Goal: Task Accomplishment & Management: Complete application form

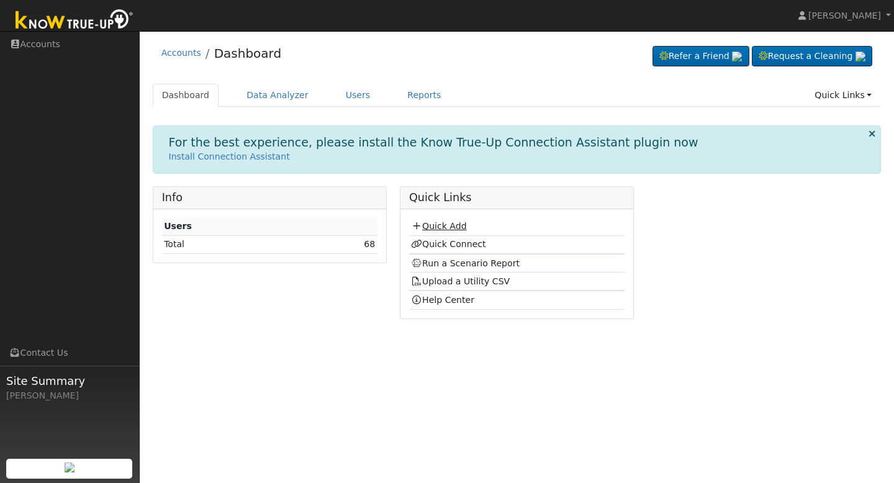
click at [436, 224] on link "Quick Add" at bounding box center [438, 226] width 55 height 10
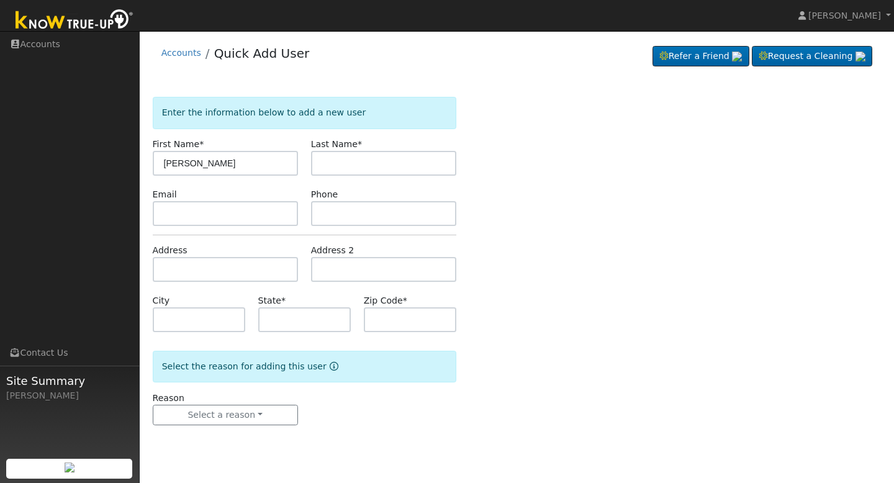
type input "[PERSON_NAME]"
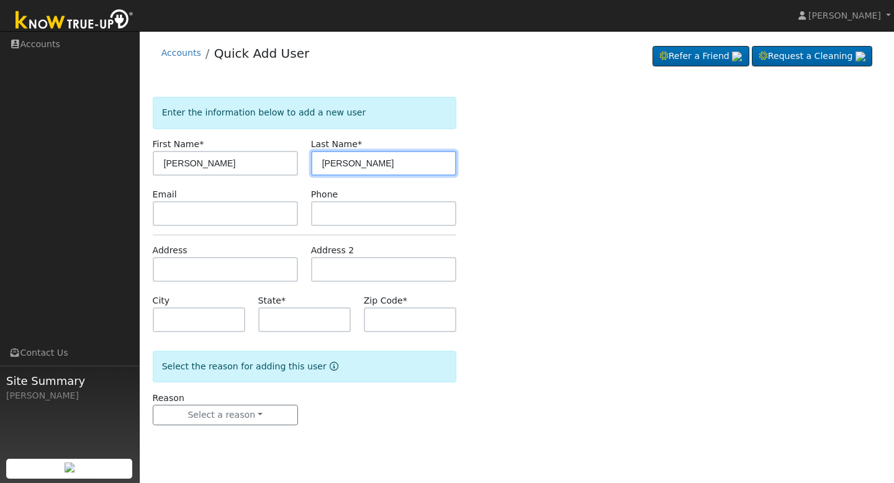
type input "[PERSON_NAME]"
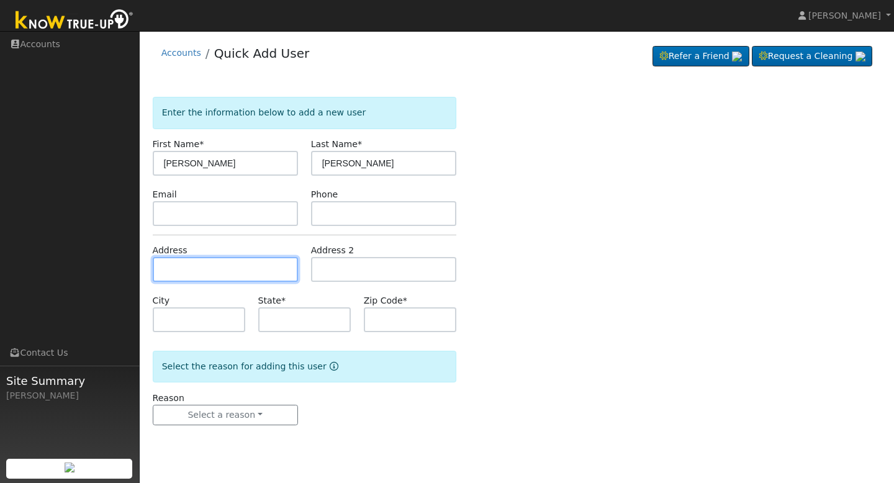
click at [189, 268] on input "text" at bounding box center [225, 269] width 145 height 25
type input "[STREET_ADDRESS]"
type input "Sanger"
type input "CA"
type input "93657"
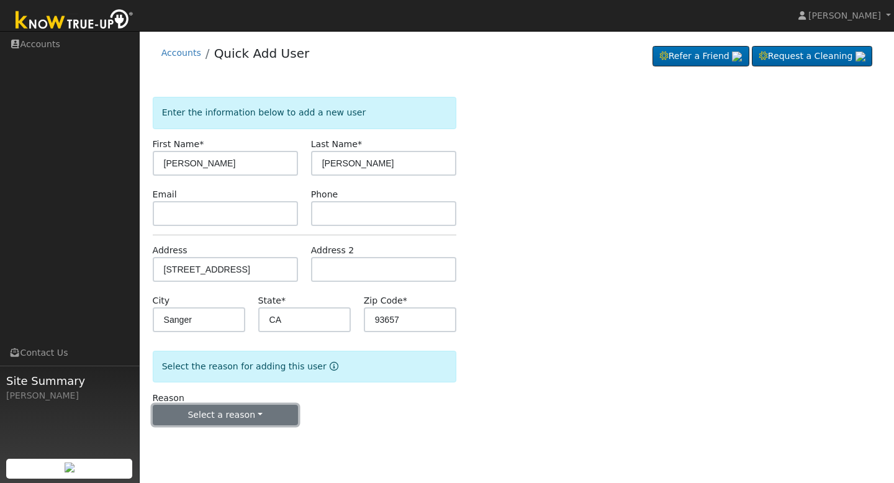
click at [283, 415] on button "Select a reason" at bounding box center [225, 415] width 145 height 21
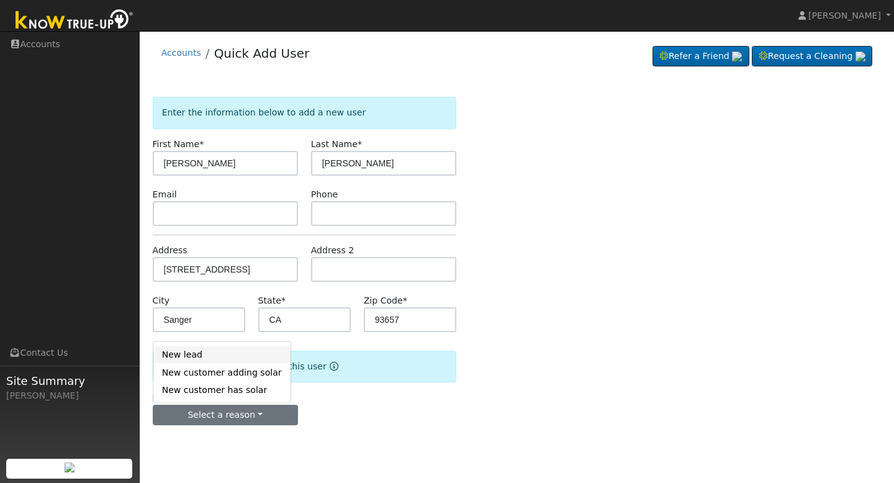
click at [235, 359] on link "New lead" at bounding box center [221, 354] width 137 height 17
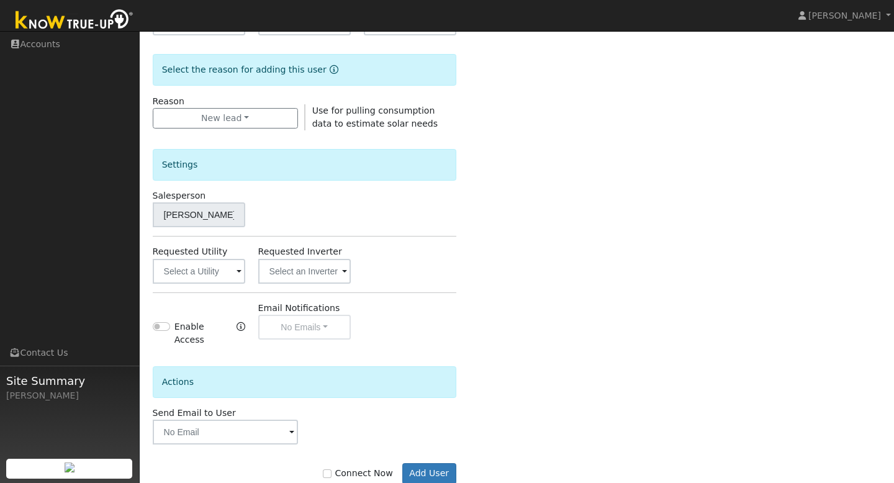
scroll to position [321, 0]
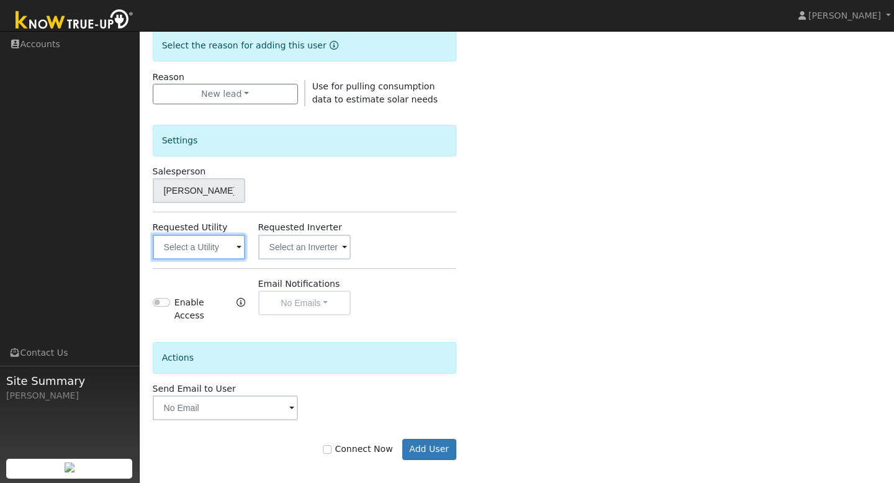
click at [216, 247] on input "text" at bounding box center [199, 247] width 93 height 25
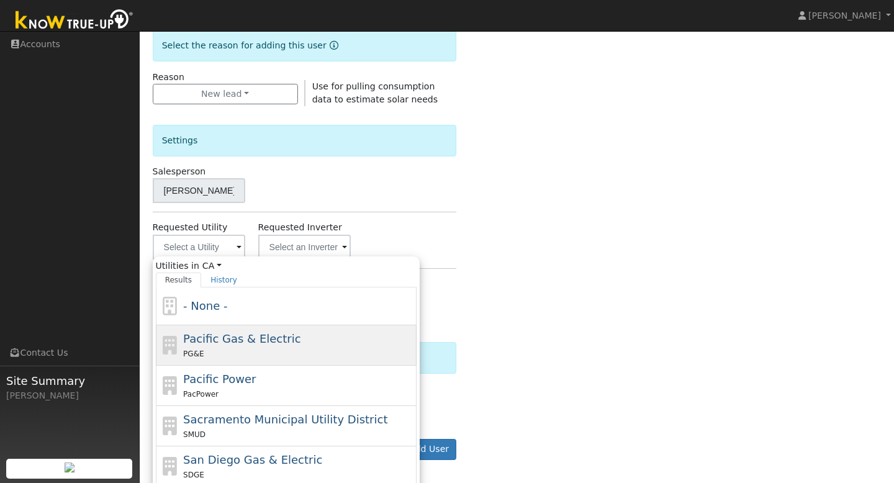
click at [220, 344] on span "Pacific Gas & Electric" at bounding box center [241, 338] width 117 height 13
type input "Pacific Gas & Electric"
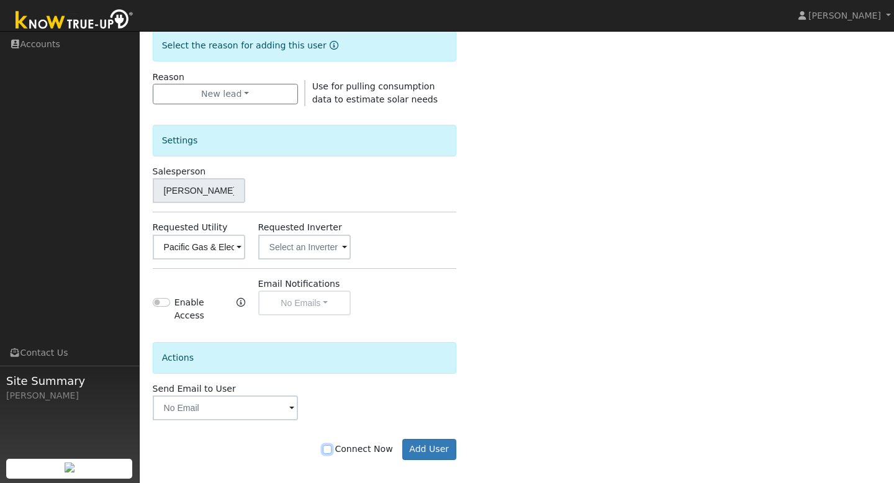
click at [332, 445] on input "Connect Now" at bounding box center [327, 449] width 9 height 9
checkbox input "true"
click at [415, 444] on button "Add User" at bounding box center [429, 449] width 54 height 21
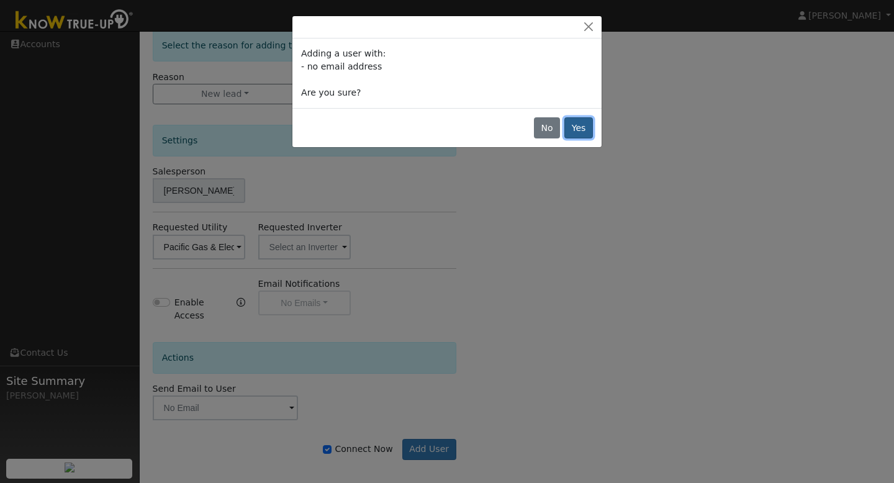
click at [583, 127] on button "Yes" at bounding box center [578, 127] width 29 height 21
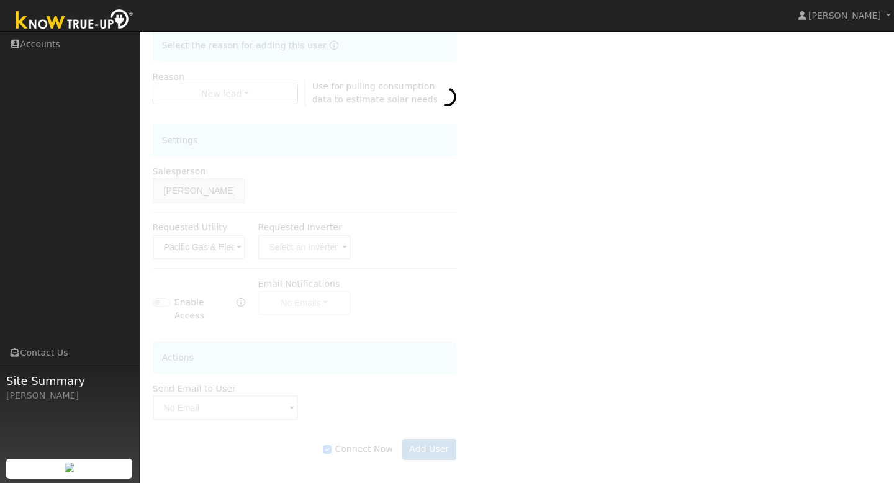
click at [94, 31] on img at bounding box center [74, 21] width 130 height 28
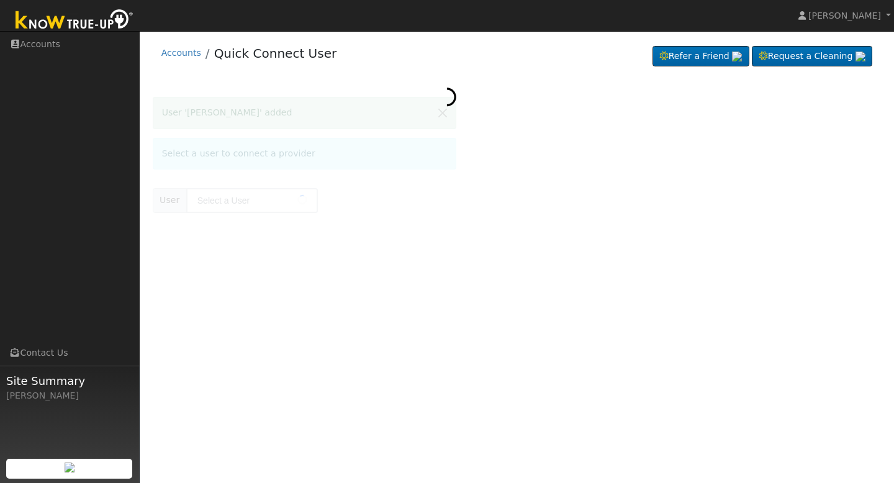
type input "[PERSON_NAME]"
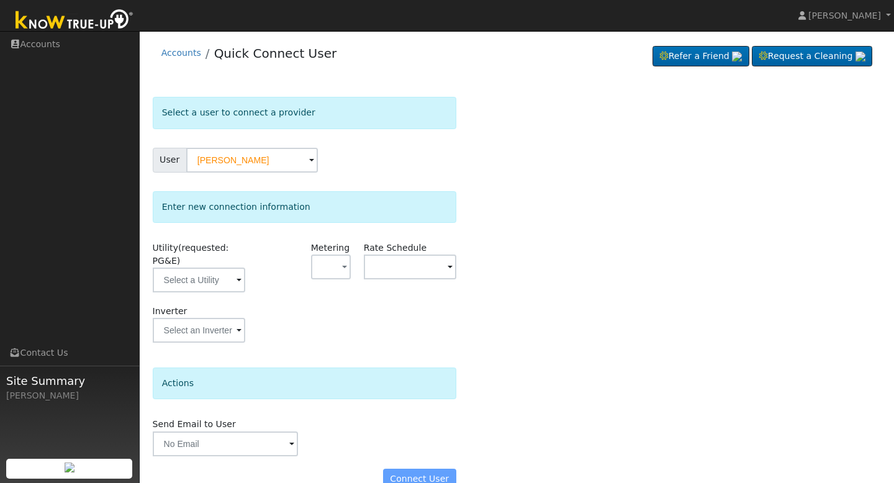
click at [551, 231] on div "Select a user to connect a provider User juan silva Account Default Account Def…" at bounding box center [517, 299] width 729 height 405
click at [225, 279] on input "text" at bounding box center [199, 280] width 93 height 25
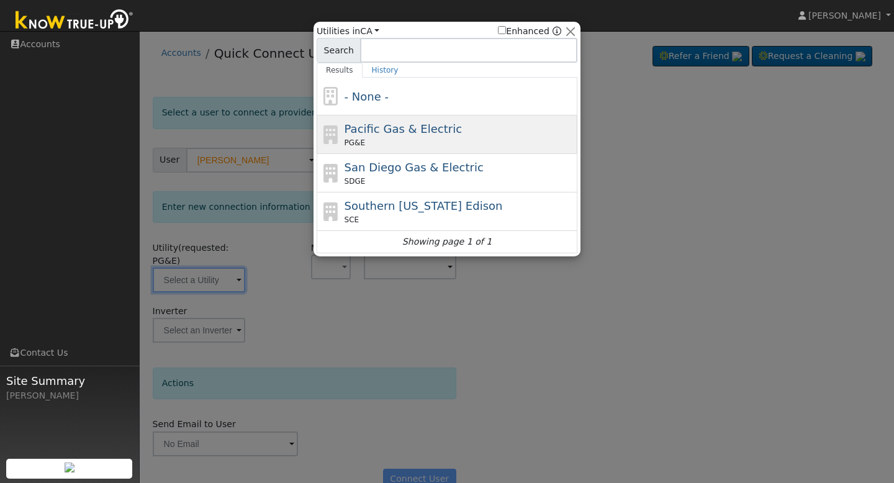
click at [387, 138] on div "PG&E" at bounding box center [460, 142] width 230 height 11
type input "PG&E"
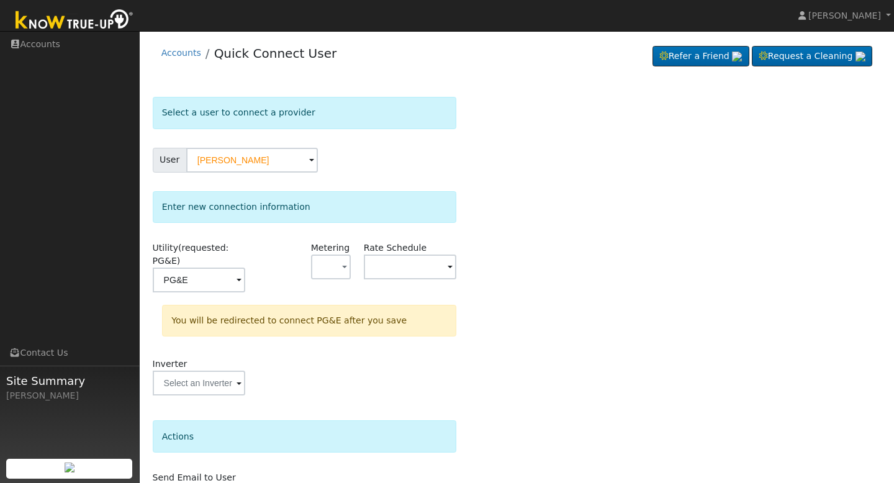
scroll to position [78, 0]
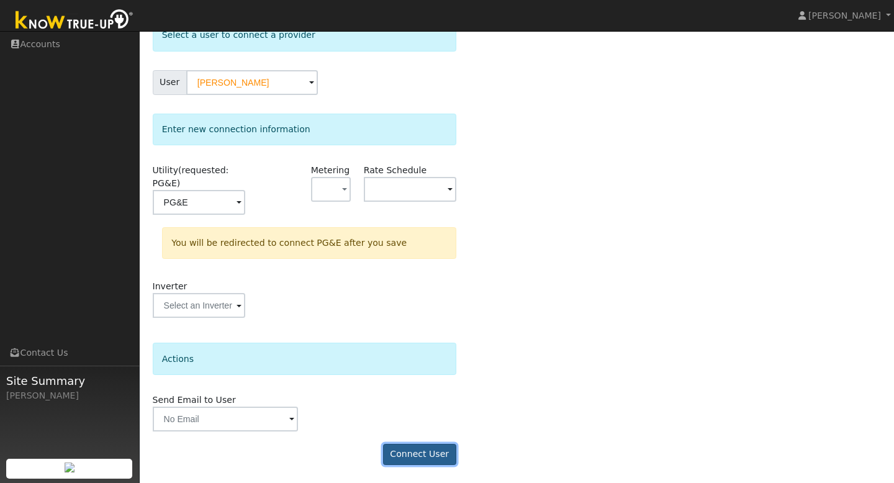
click at [409, 452] on button "Connect User" at bounding box center [419, 454] width 73 height 21
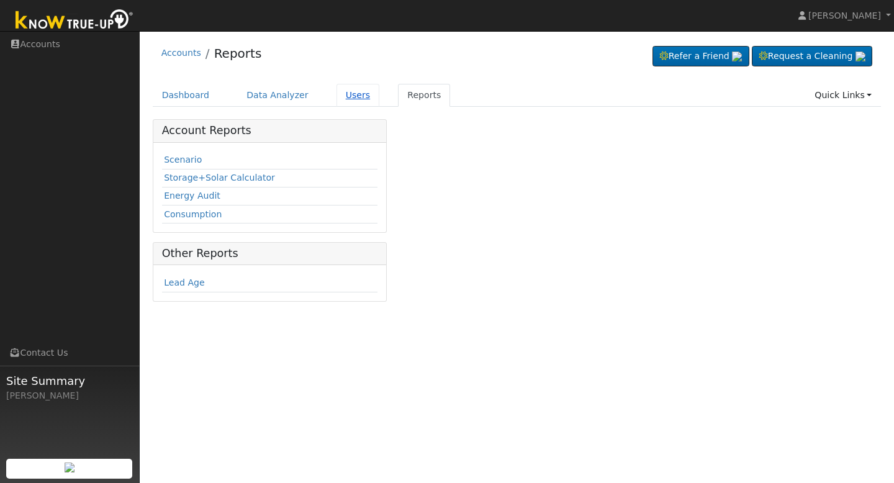
click at [358, 95] on link "Users" at bounding box center [357, 95] width 43 height 23
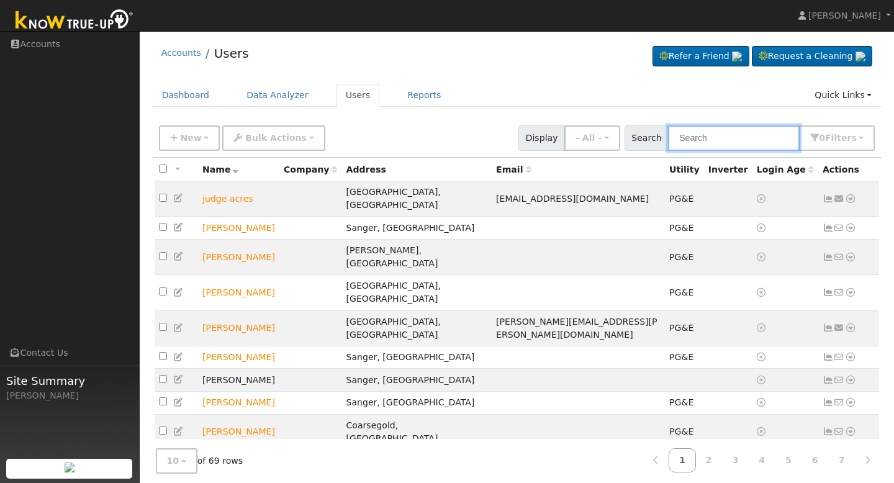
click at [716, 137] on input "text" at bounding box center [734, 137] width 132 height 25
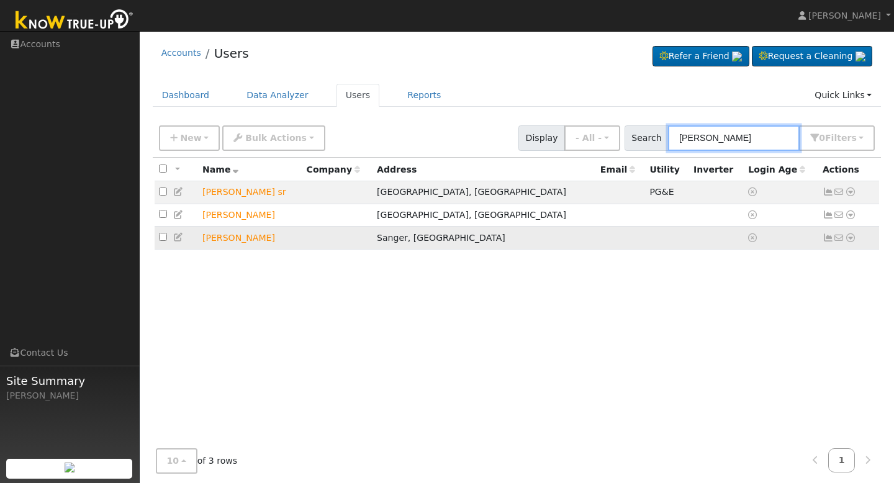
type input "[PERSON_NAME]"
click at [849, 240] on icon at bounding box center [850, 237] width 11 height 9
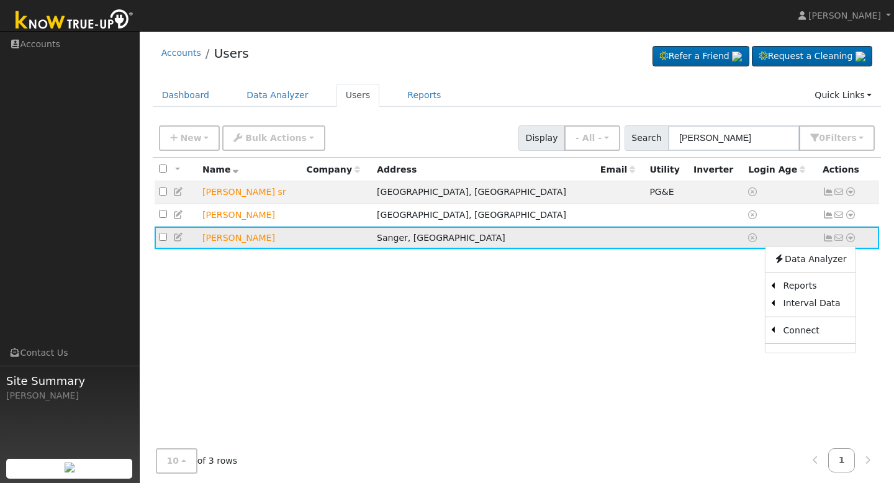
click at [824, 242] on icon at bounding box center [828, 237] width 11 height 9
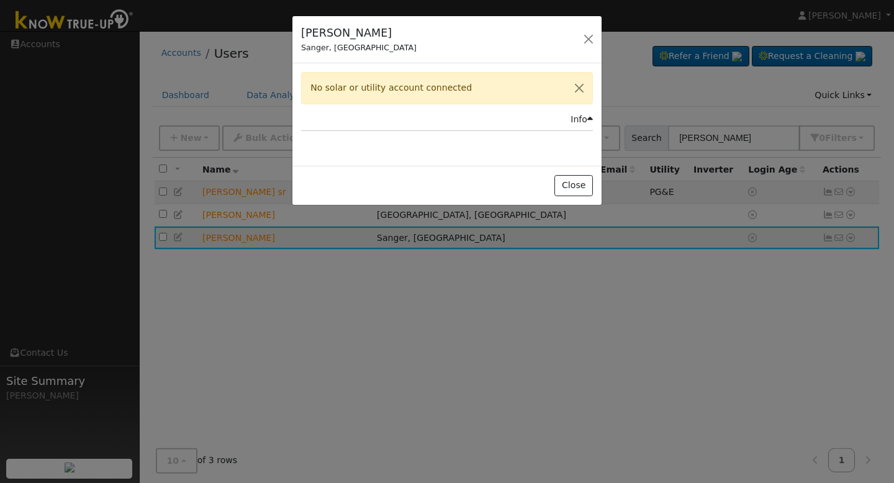
click at [824, 243] on div "juan silva Sanger, CA Default Account Default Account 3218 North Indianola Aven…" at bounding box center [447, 241] width 894 height 483
click at [565, 189] on button "Close" at bounding box center [573, 185] width 38 height 21
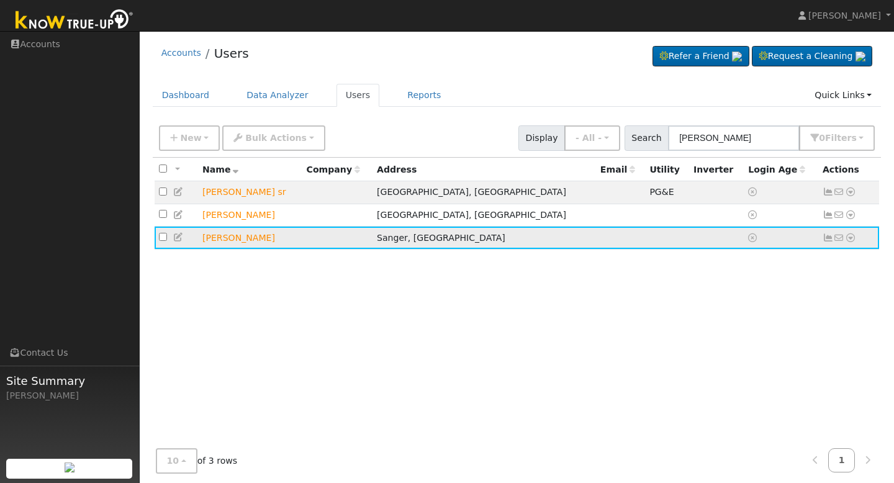
click at [846, 240] on icon at bounding box center [850, 237] width 11 height 9
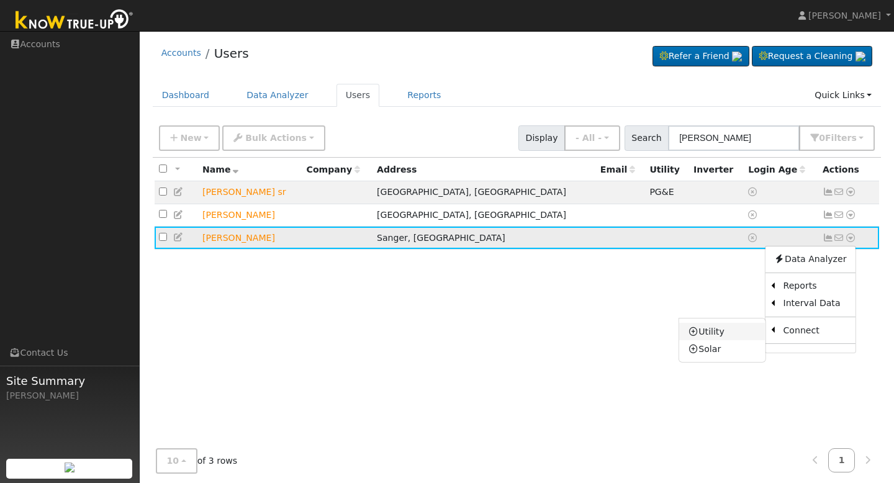
click at [727, 331] on link "Utility" at bounding box center [722, 331] width 86 height 17
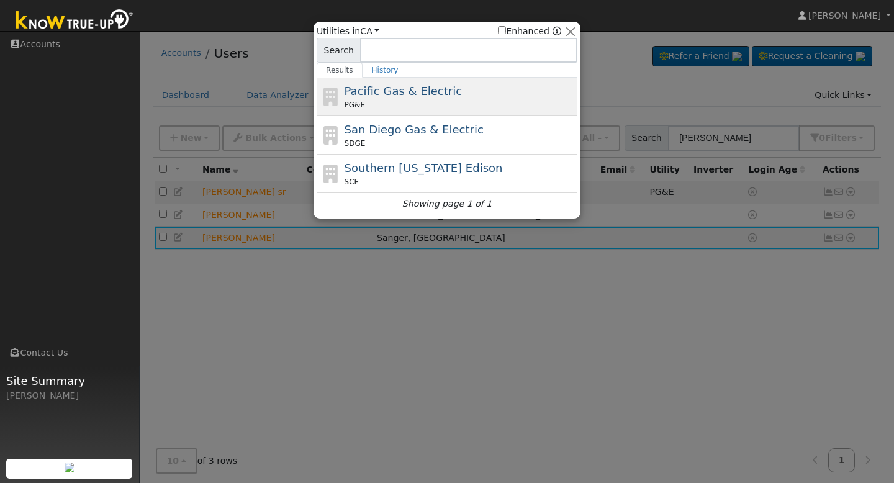
click at [472, 93] on div "Pacific Gas & Electric PG&E" at bounding box center [460, 97] width 230 height 28
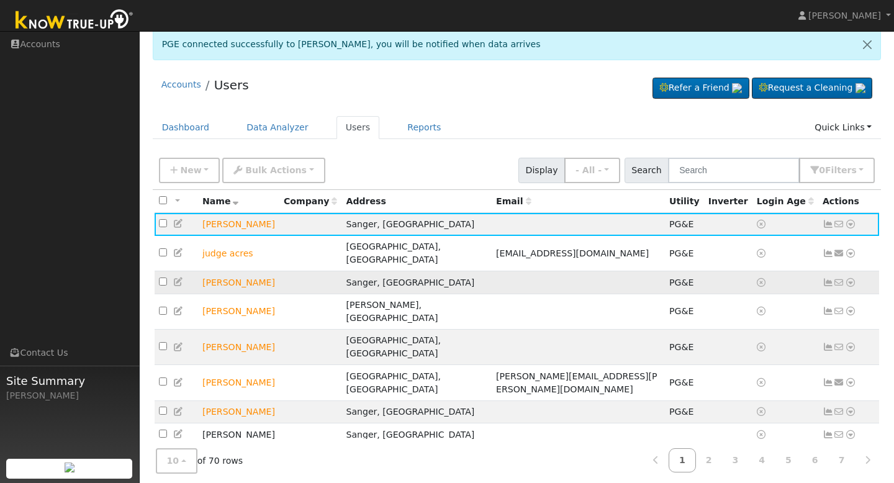
scroll to position [5, 0]
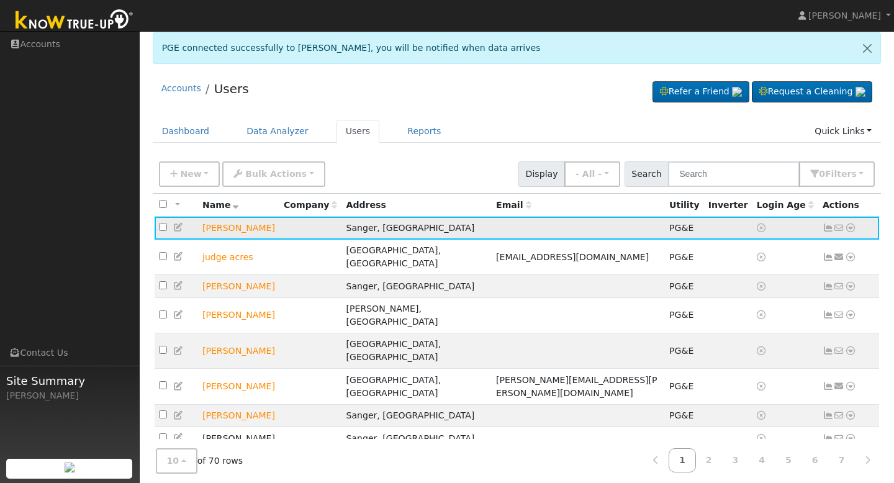
click at [826, 229] on icon at bounding box center [828, 228] width 11 height 9
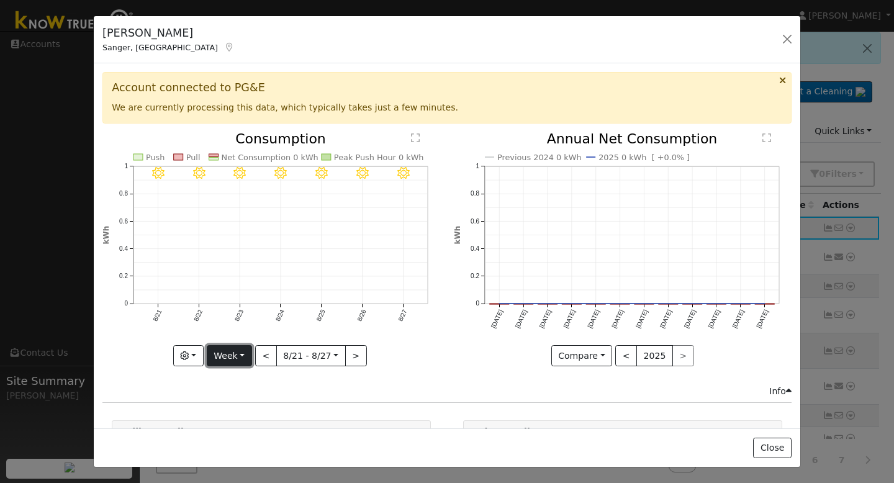
click at [228, 355] on button "Week" at bounding box center [229, 355] width 45 height 21
click at [228, 313] on link "Year" at bounding box center [250, 312] width 86 height 17
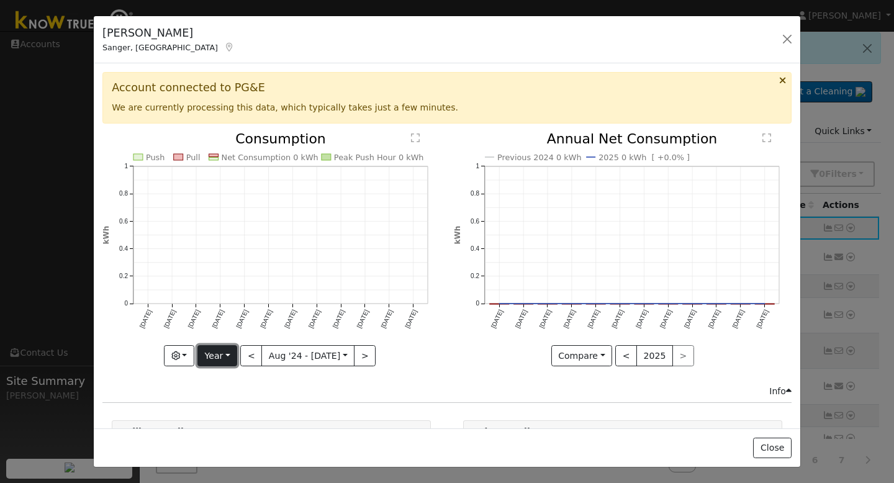
click at [226, 351] on button "Year" at bounding box center [217, 355] width 40 height 21
click at [232, 292] on link "Month" at bounding box center [241, 294] width 86 height 17
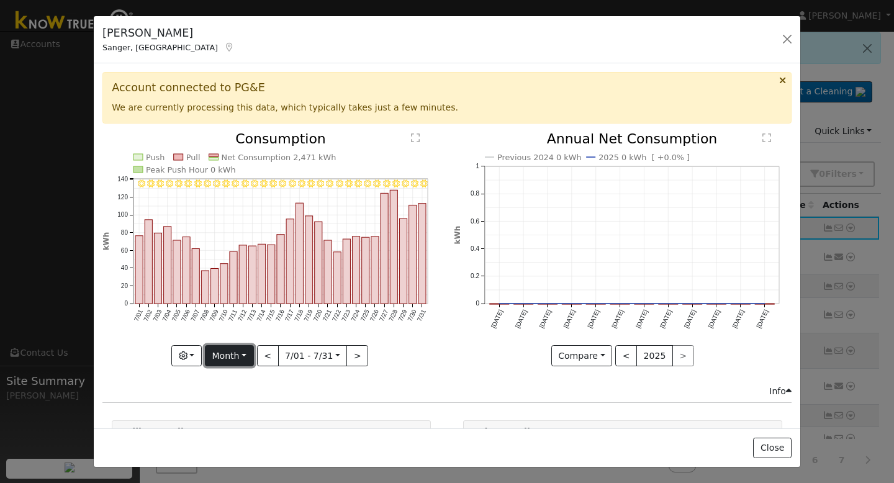
click at [235, 351] on button "Month" at bounding box center [229, 355] width 49 height 21
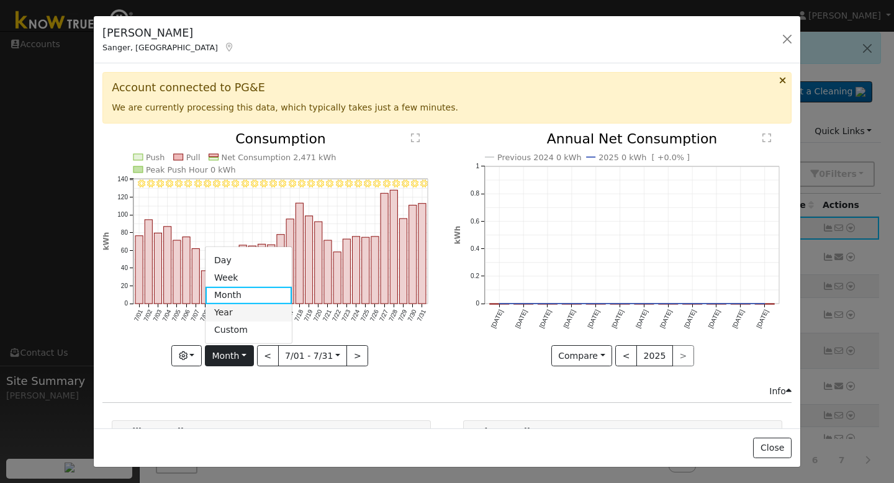
click at [235, 316] on link "Year" at bounding box center [248, 312] width 86 height 17
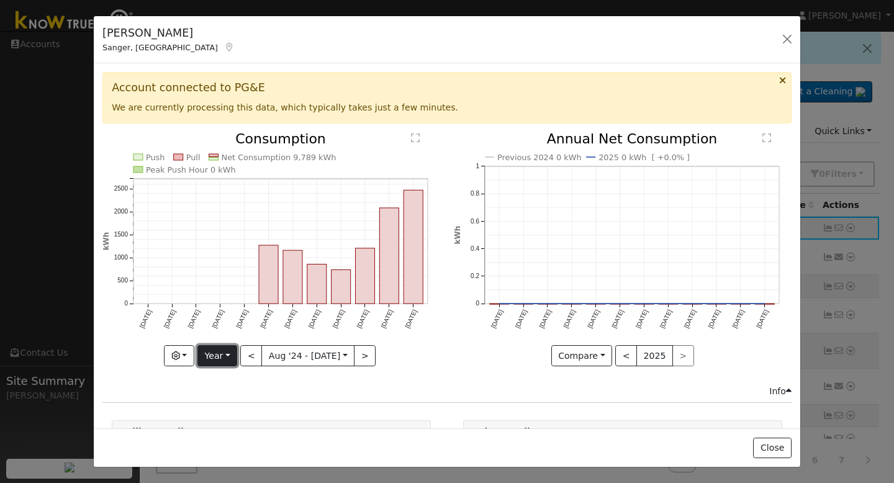
click at [226, 359] on button "Year" at bounding box center [217, 355] width 40 height 21
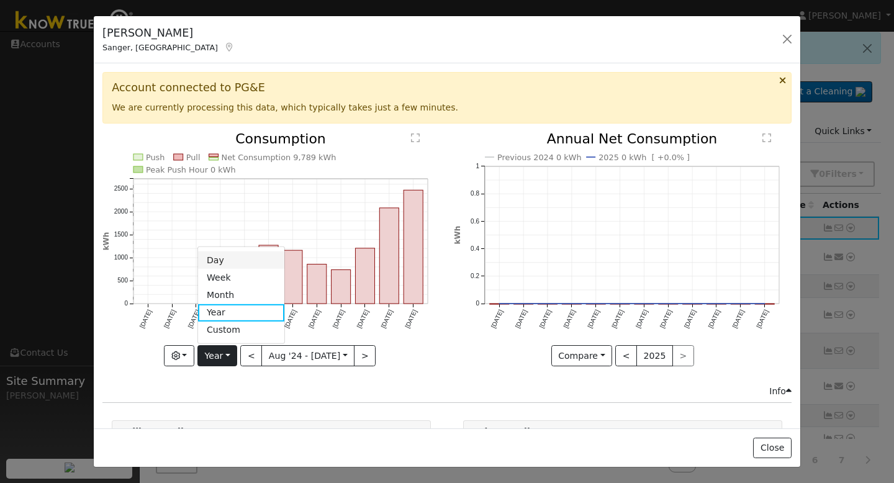
click at [235, 259] on link "Day" at bounding box center [241, 259] width 86 height 17
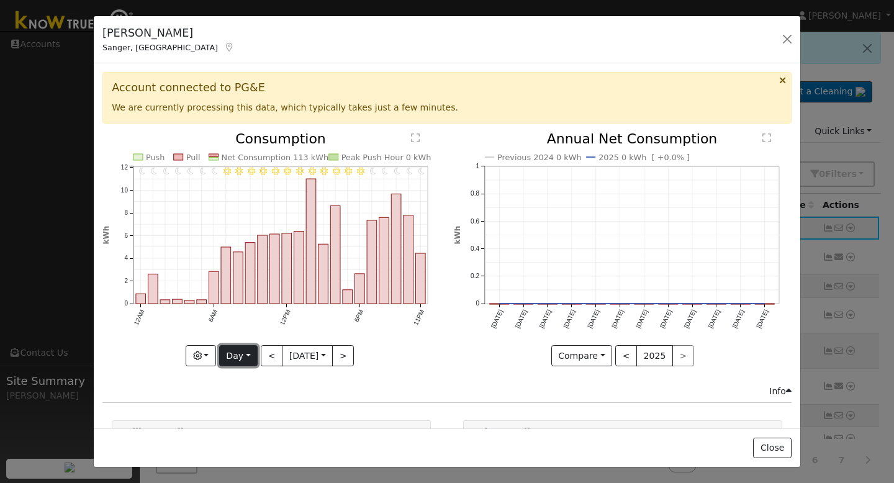
click at [243, 356] on button "Day" at bounding box center [238, 355] width 38 height 21
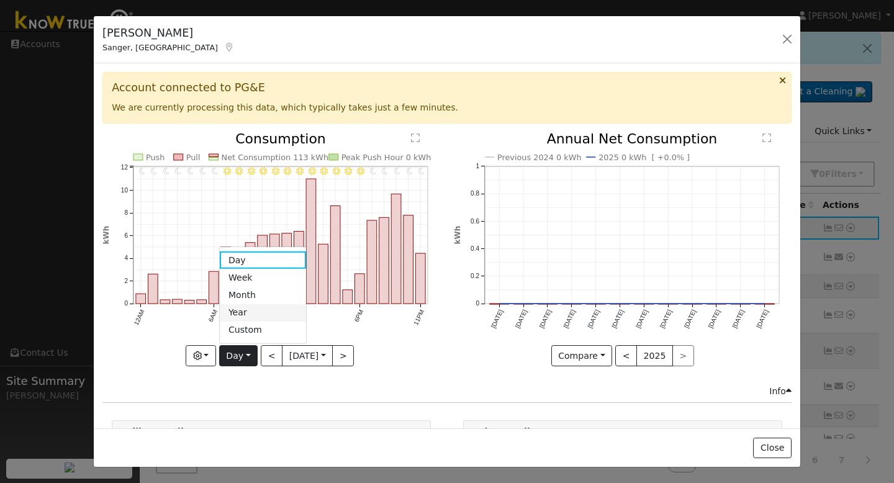
click at [242, 311] on link "Year" at bounding box center [263, 312] width 86 height 17
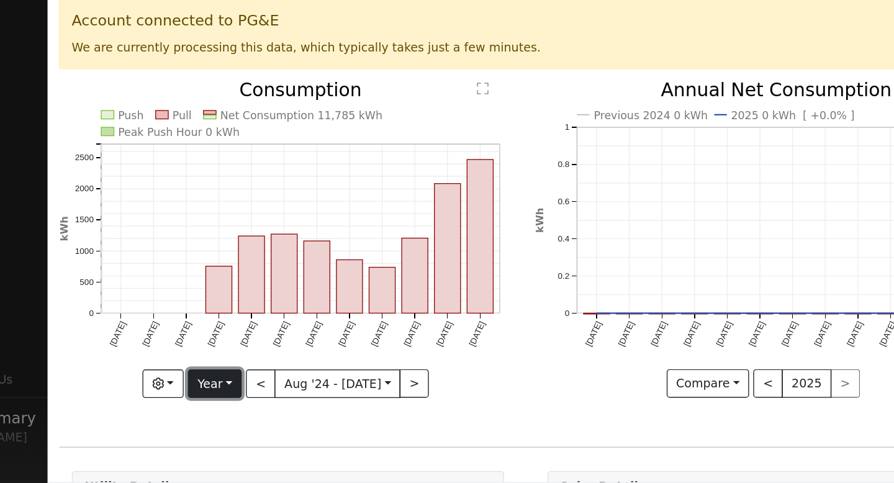
click at [228, 360] on button "Year" at bounding box center [217, 355] width 40 height 21
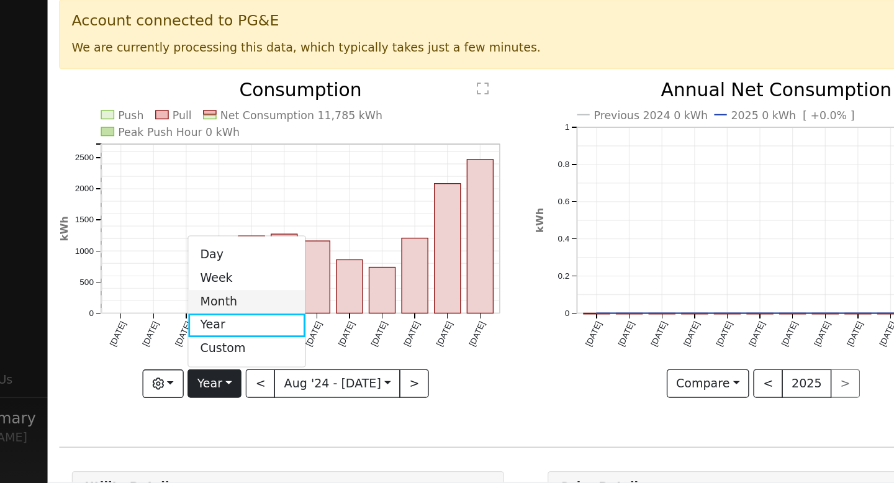
click at [222, 296] on link "Month" at bounding box center [241, 294] width 86 height 17
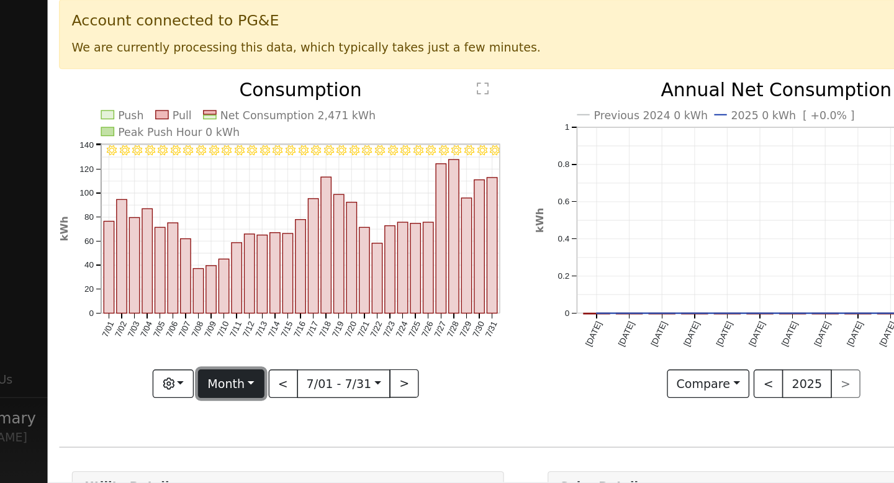
click at [233, 353] on button "Month" at bounding box center [229, 355] width 49 height 21
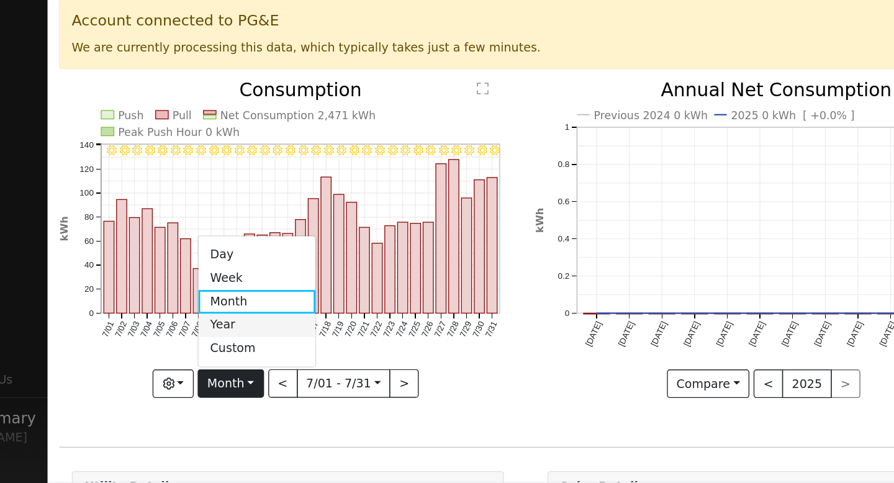
click at [221, 309] on link "Year" at bounding box center [248, 312] width 86 height 17
type input "2024-08-01"
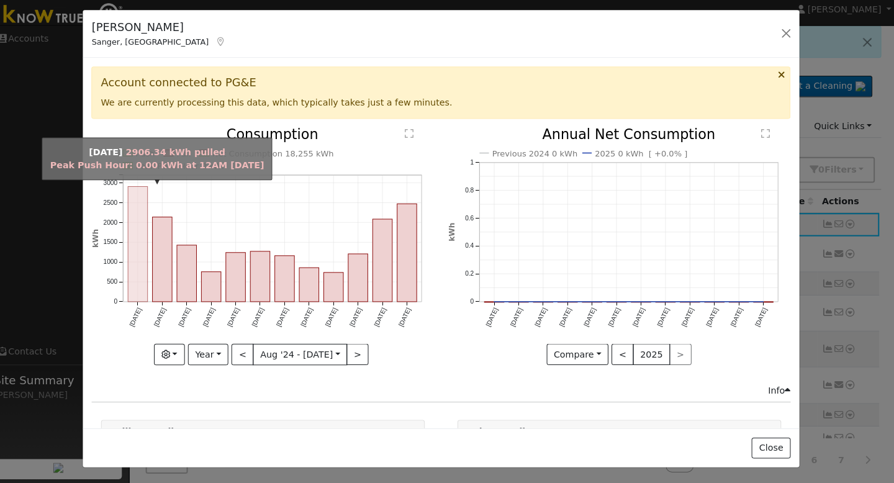
scroll to position [6, 0]
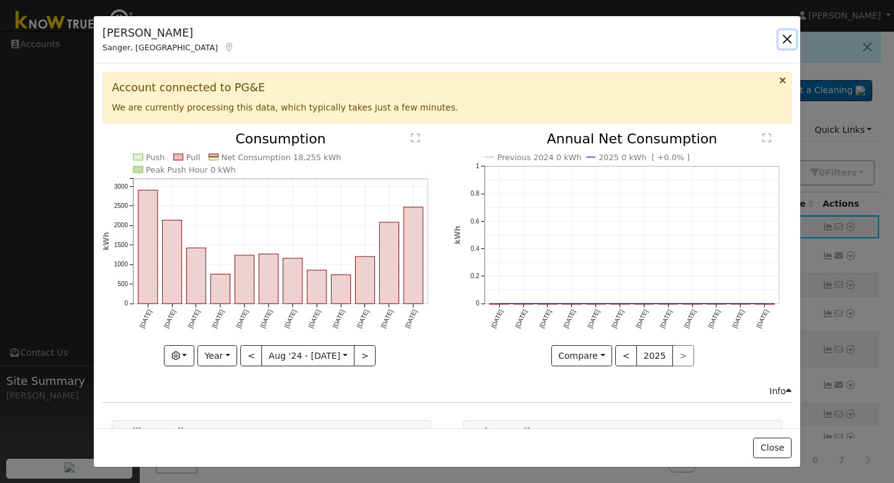
click at [782, 39] on button "button" at bounding box center [787, 38] width 17 height 17
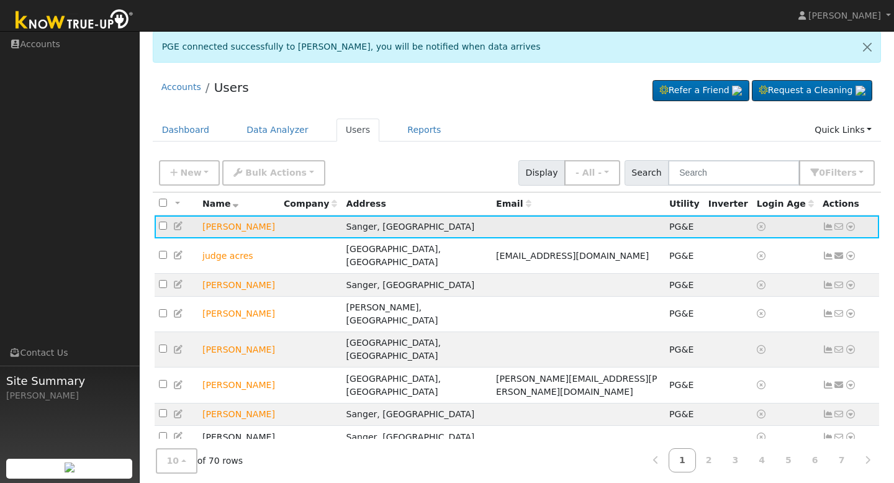
click at [849, 228] on icon at bounding box center [850, 226] width 11 height 9
click at [405, 125] on link "Reports" at bounding box center [424, 130] width 52 height 23
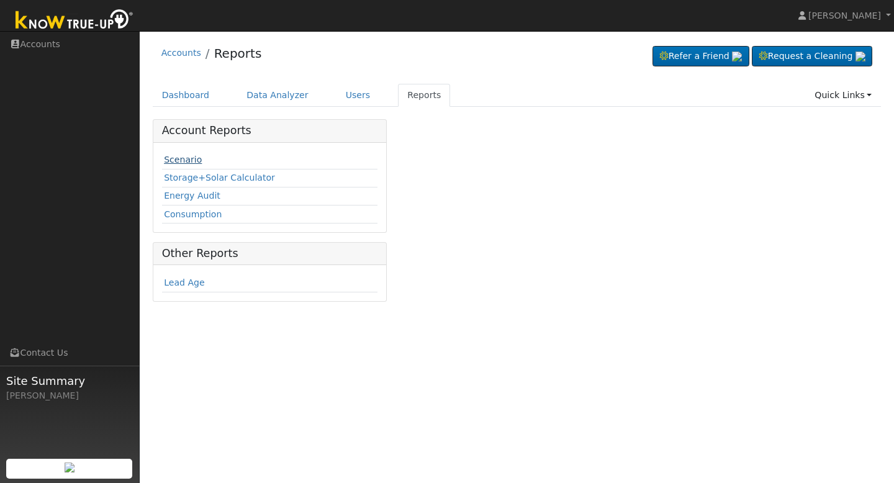
click at [183, 161] on link "Scenario" at bounding box center [183, 160] width 38 height 10
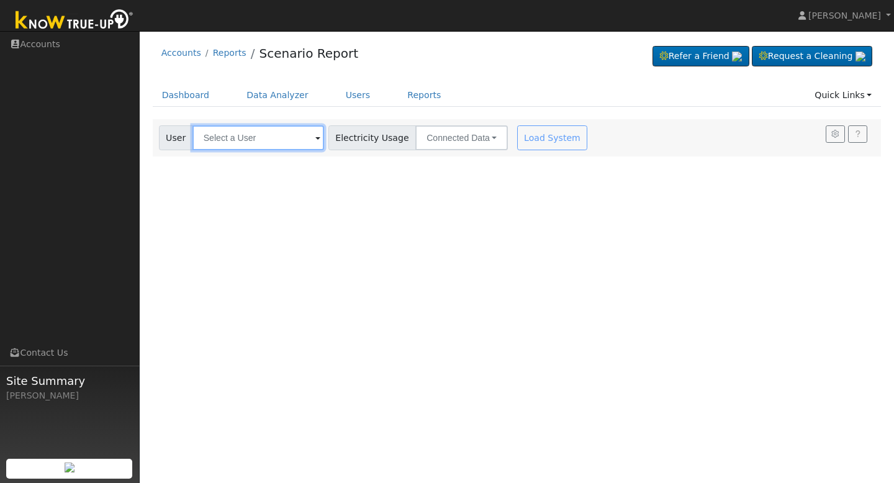
click at [287, 138] on input "text" at bounding box center [258, 137] width 132 height 25
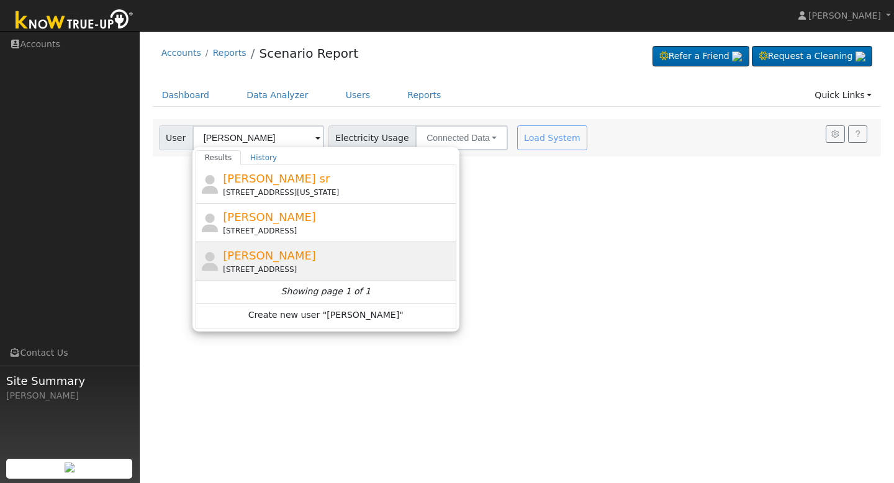
click at [261, 263] on div "[PERSON_NAME] [STREET_ADDRESS]" at bounding box center [338, 261] width 230 height 28
type input "[PERSON_NAME]"
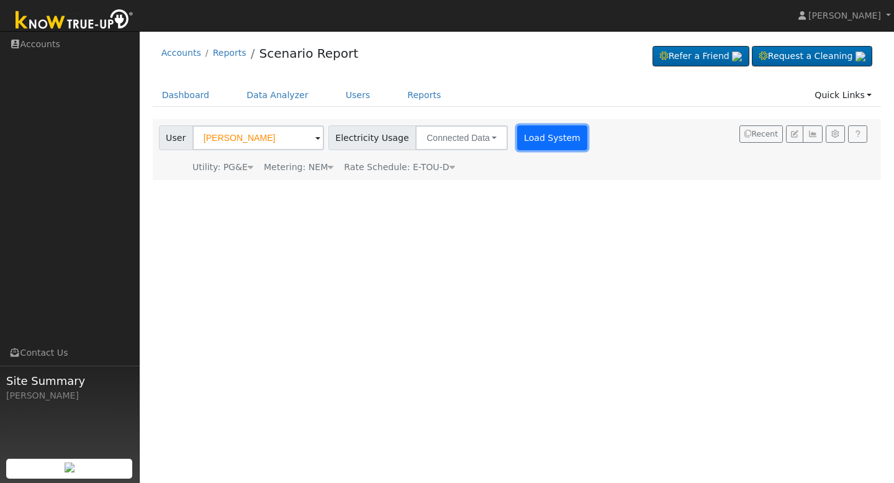
click at [529, 140] on button "Load System" at bounding box center [552, 137] width 71 height 25
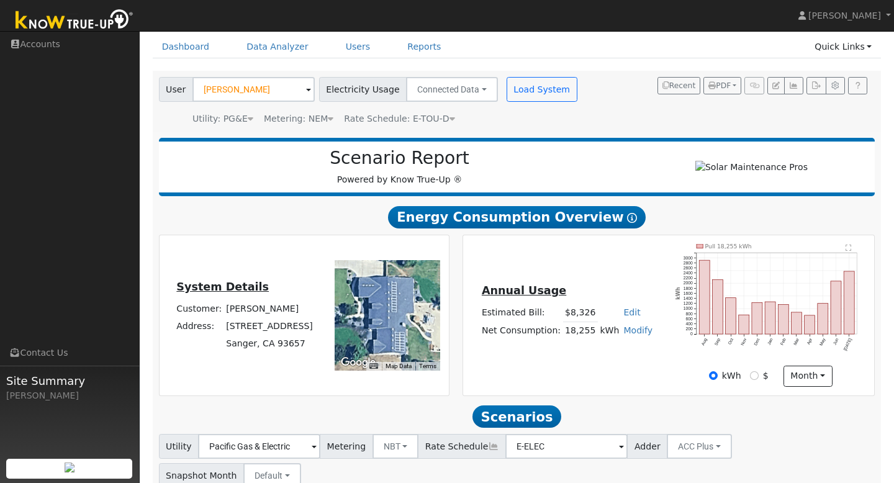
scroll to position [67, 0]
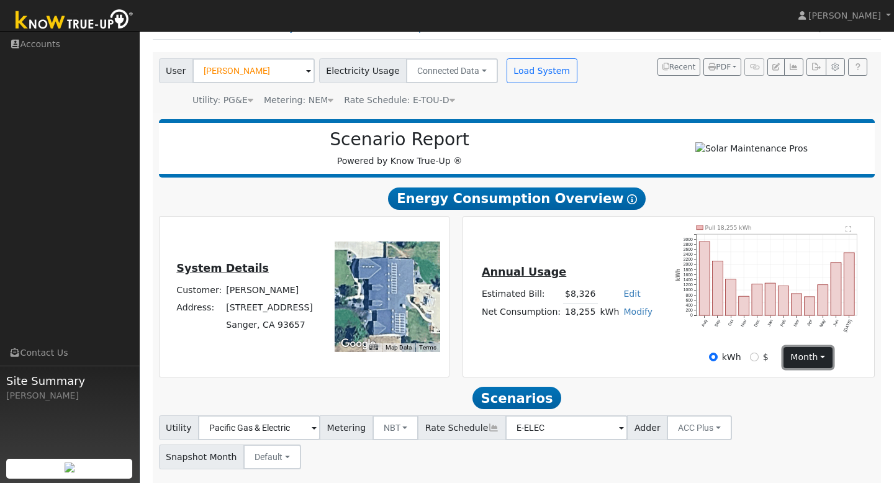
click at [798, 362] on button "month" at bounding box center [807, 357] width 49 height 21
click at [690, 363] on div "kWh $ month Day Month" at bounding box center [771, 357] width 204 height 21
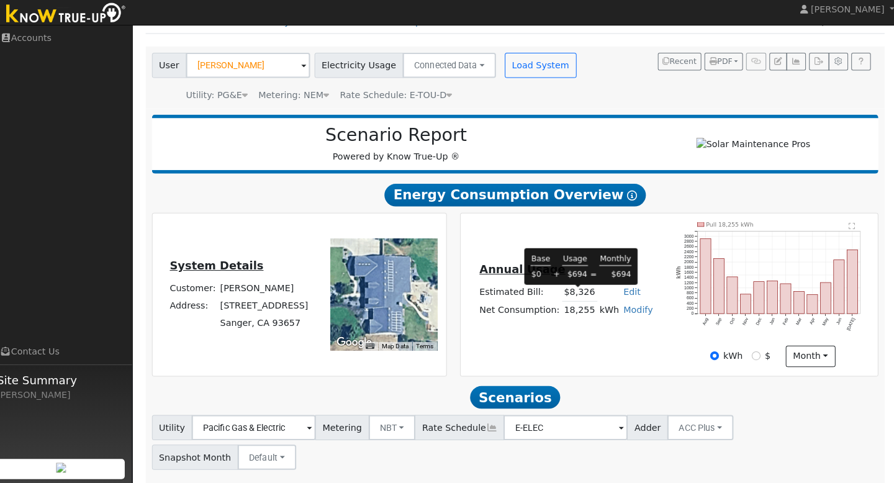
scroll to position [68, 0]
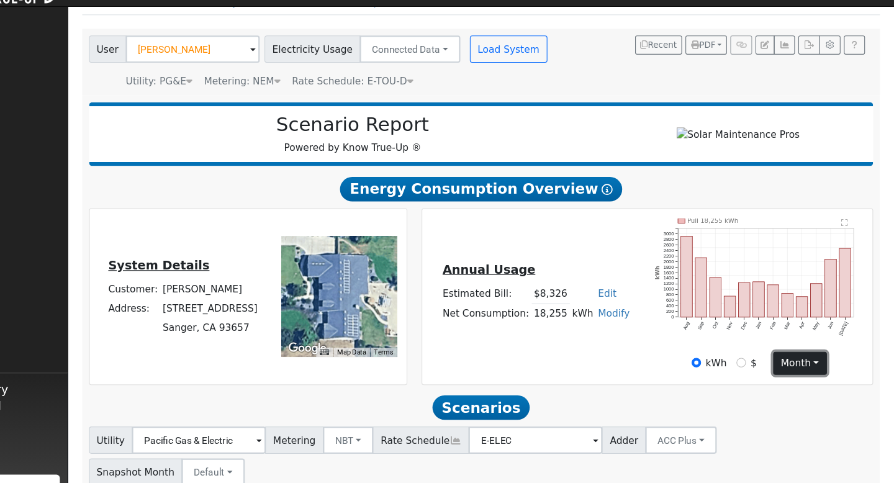
click at [794, 367] on button "month" at bounding box center [807, 356] width 49 height 21
click at [767, 376] on div "Annual Usage Estimated Bill: $8,326 Edit Estimated Bill $ Annual Net Consumptio…" at bounding box center [668, 296] width 411 height 160
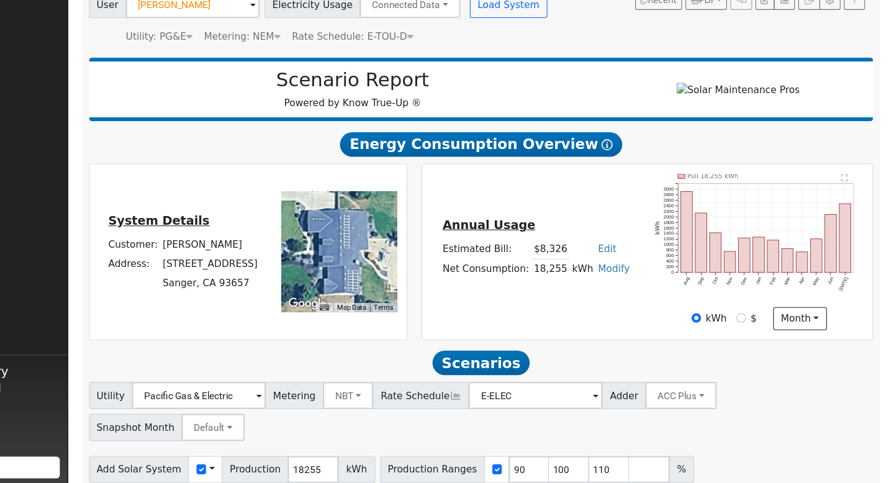
scroll to position [97, 0]
